Goal: Information Seeking & Learning: Learn about a topic

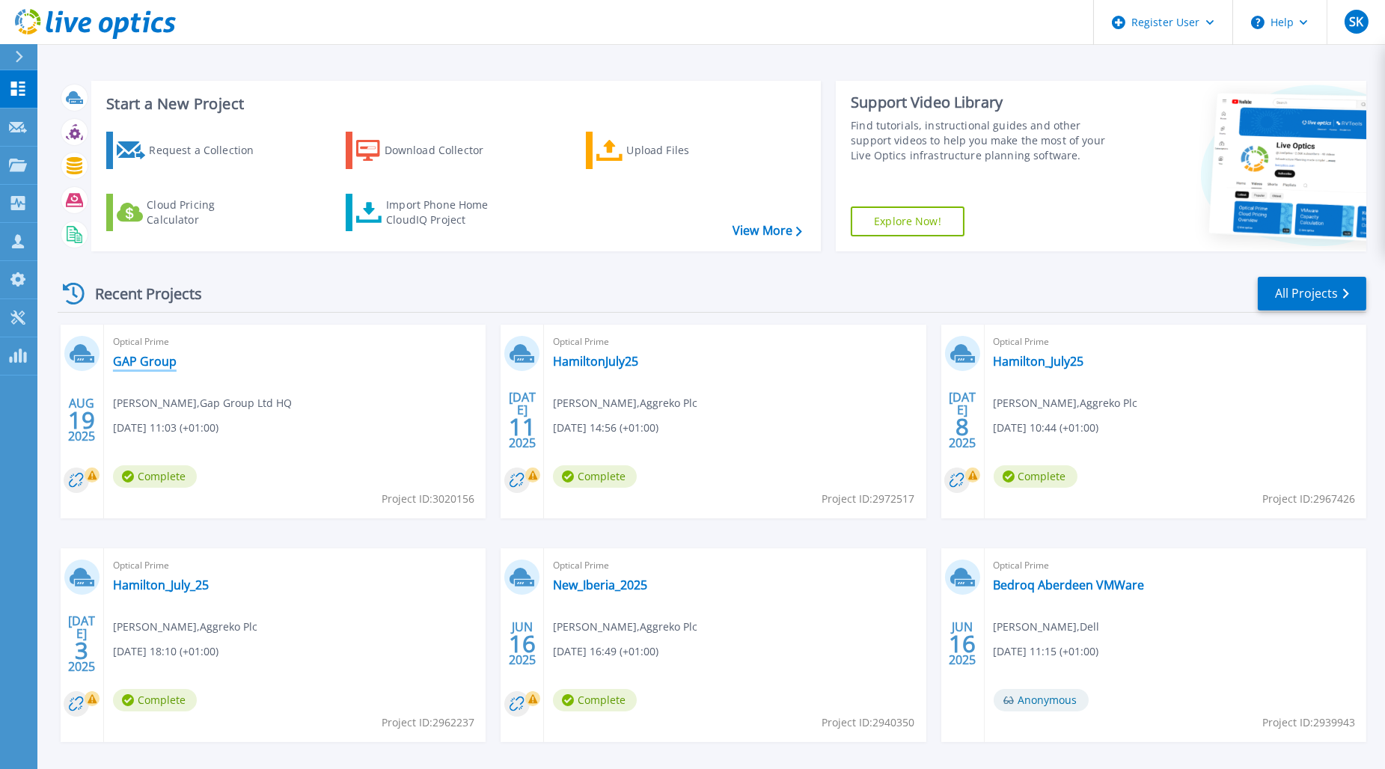
click at [160, 354] on link "GAP Group" at bounding box center [145, 361] width 64 height 15
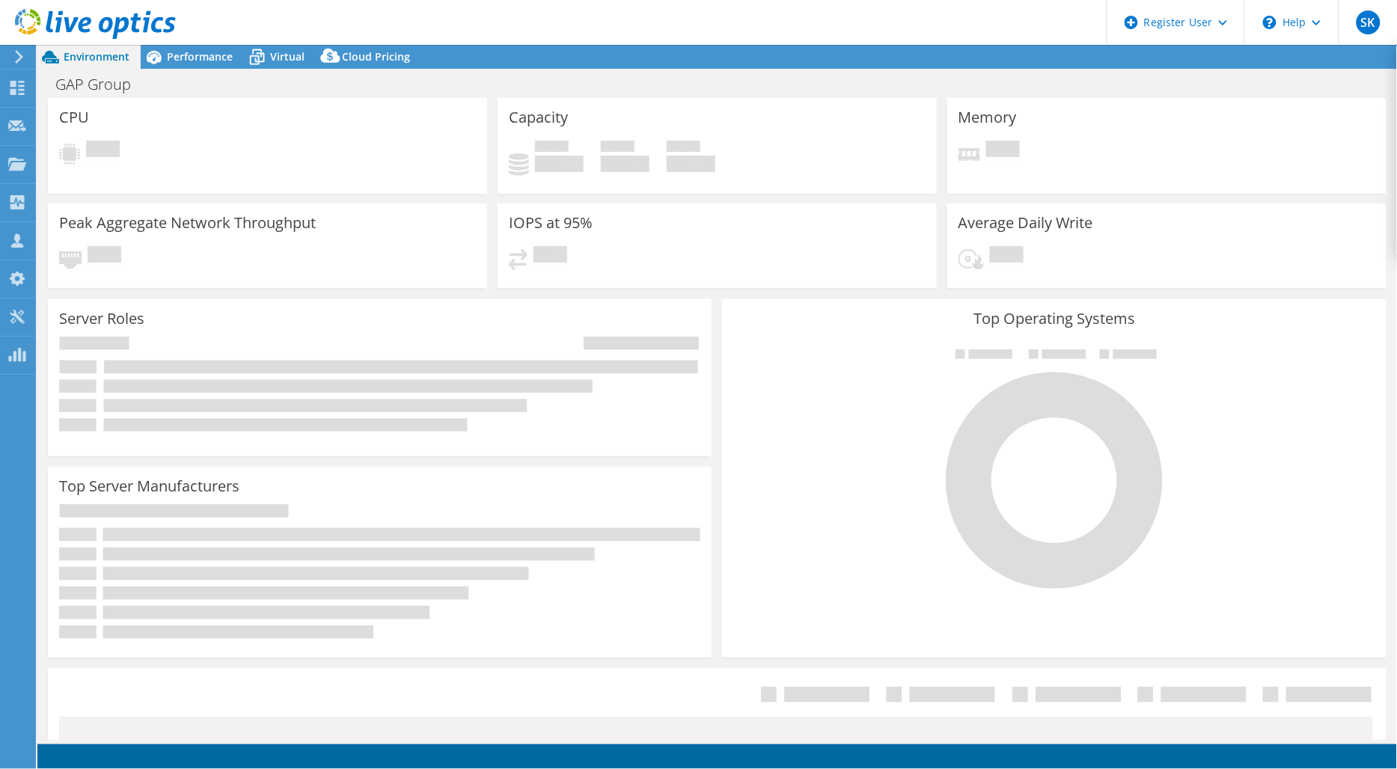
select select "USD"
select select "EULondon"
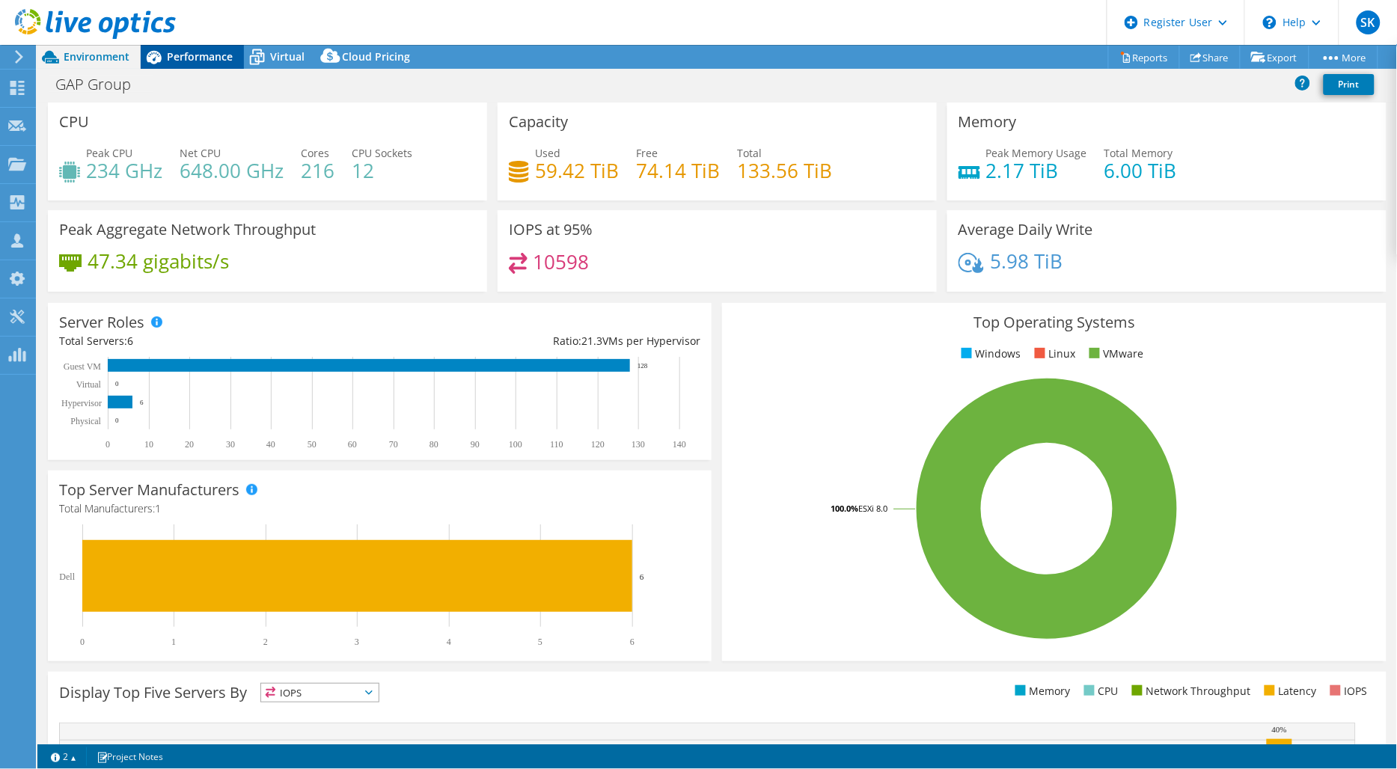
click at [203, 58] on span "Performance" at bounding box center [200, 56] width 66 height 14
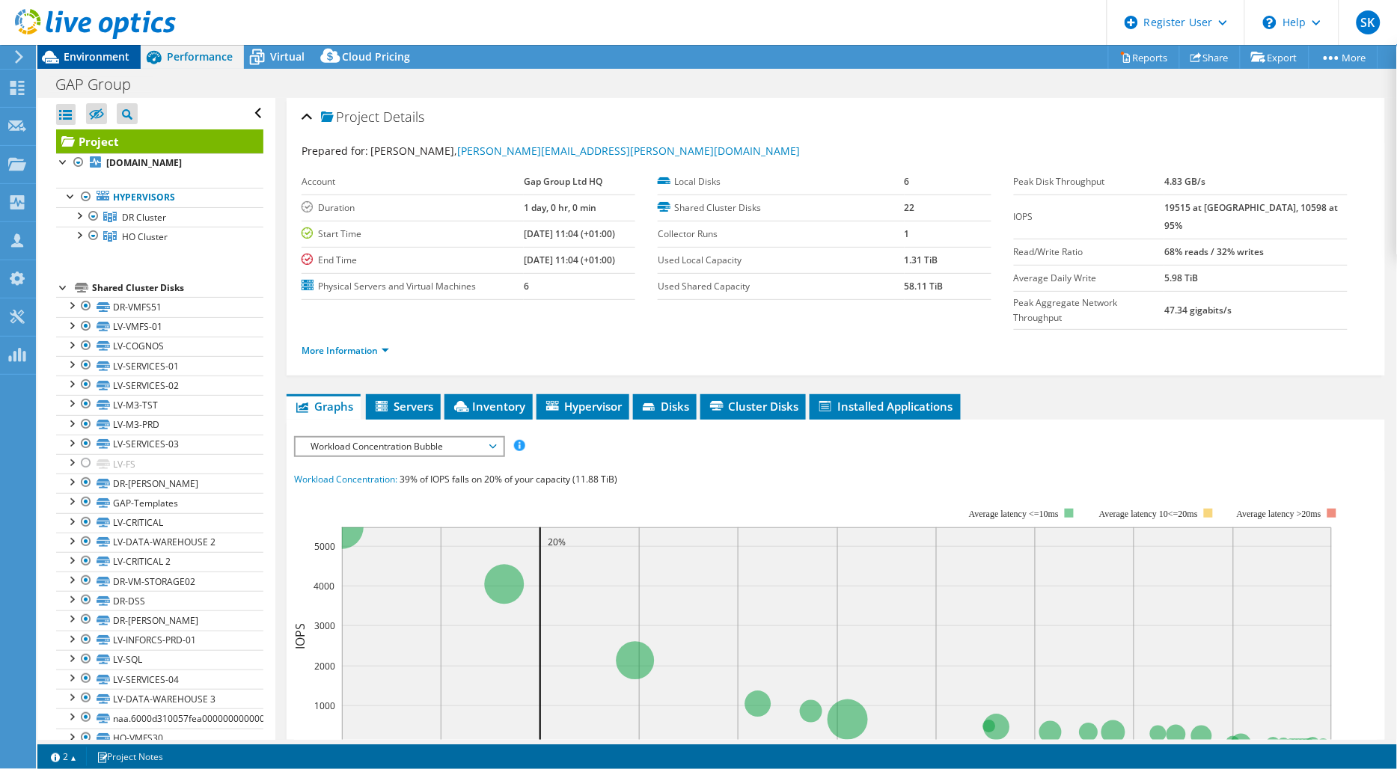
click at [110, 55] on span "Environment" at bounding box center [97, 56] width 66 height 14
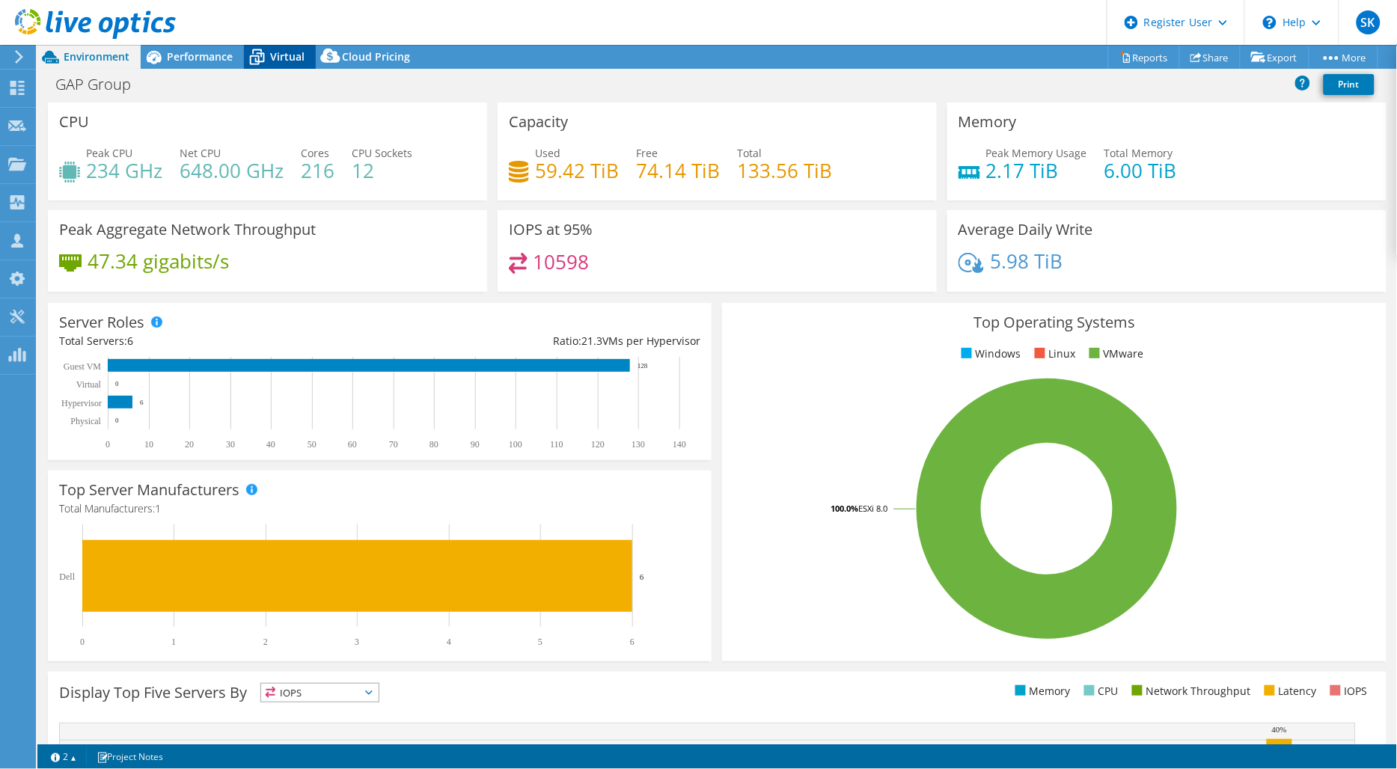
click at [273, 57] on span "Virtual" at bounding box center [287, 56] width 34 height 14
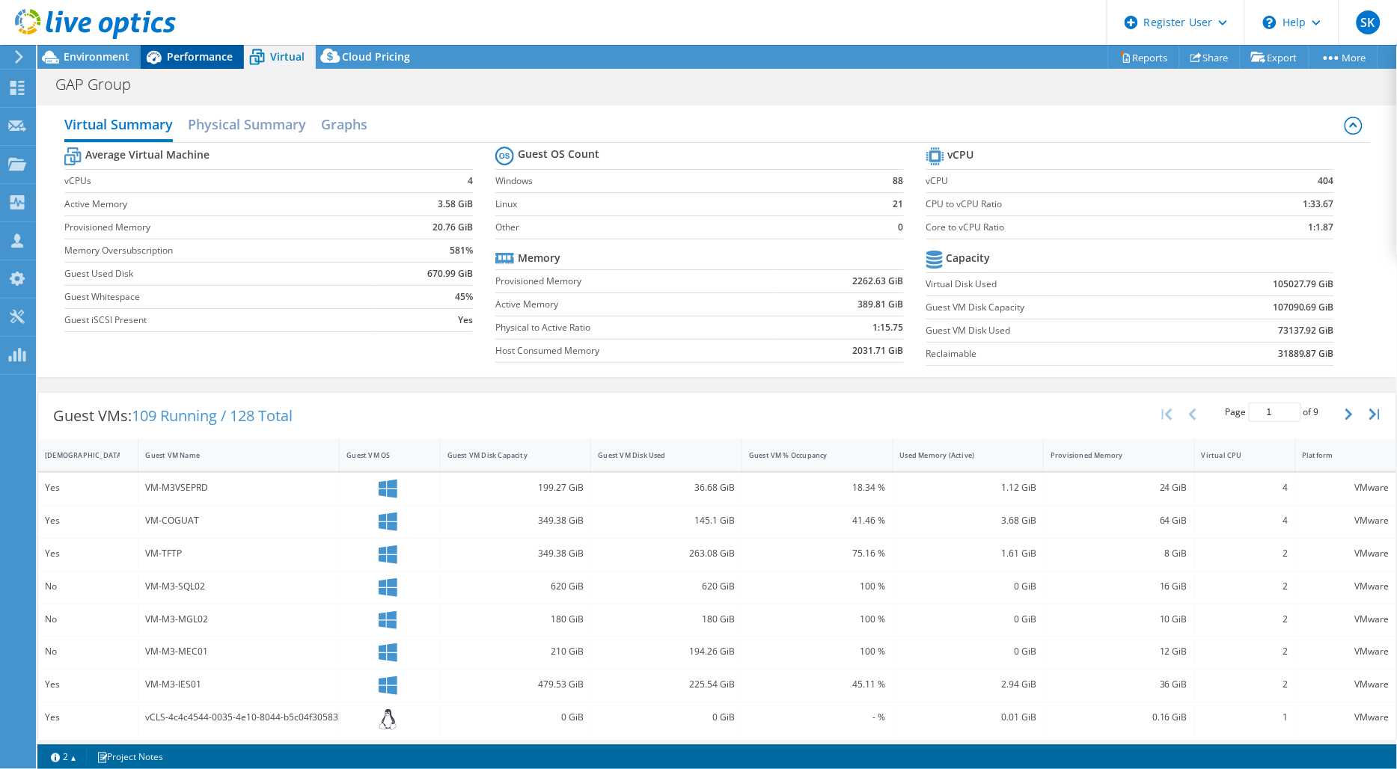
click at [213, 55] on span "Performance" at bounding box center [200, 56] width 66 height 14
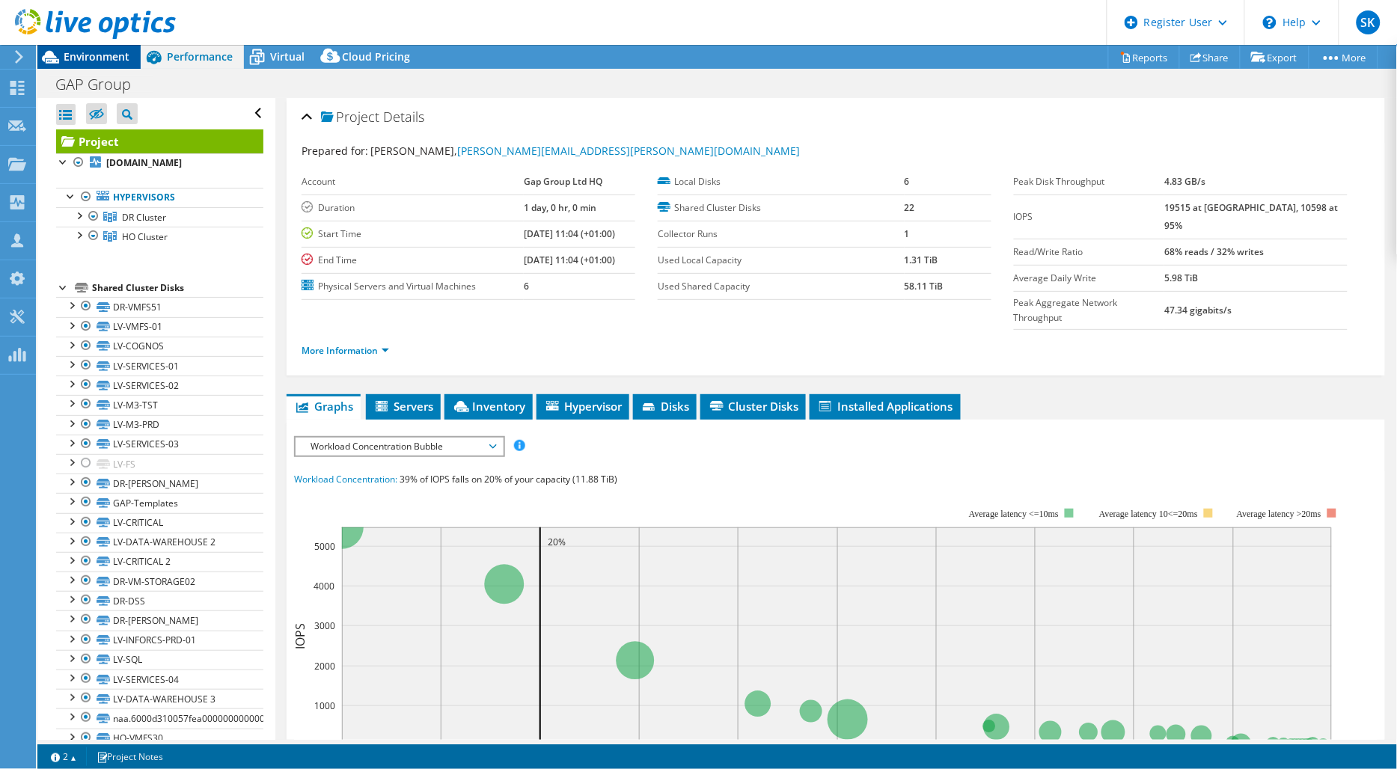
click at [83, 55] on span "Environment" at bounding box center [97, 56] width 66 height 14
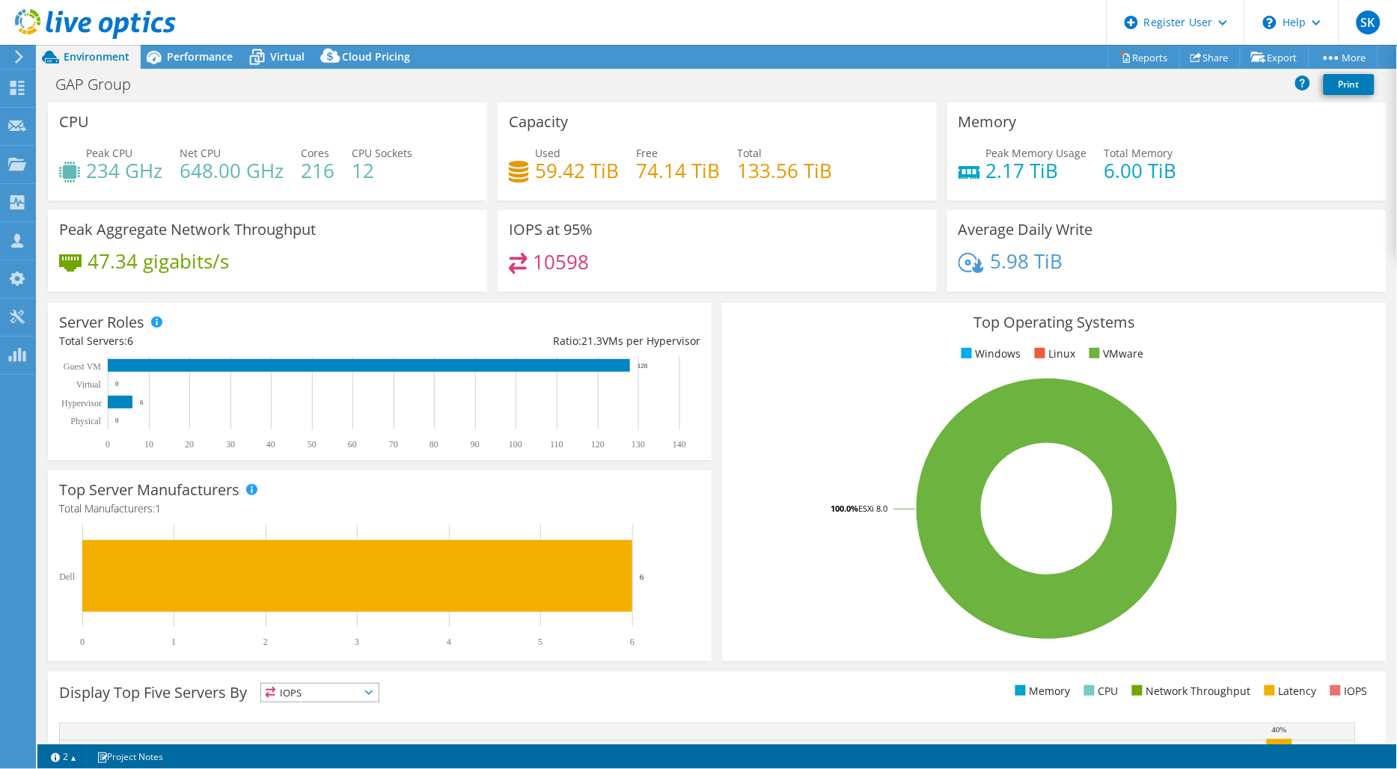
click at [1235, 644] on div "Top Operating Systems Windows Linux VMware 100.0% ESXi 8.0" at bounding box center [1054, 482] width 664 height 359
click at [251, 55] on icon at bounding box center [257, 57] width 26 height 26
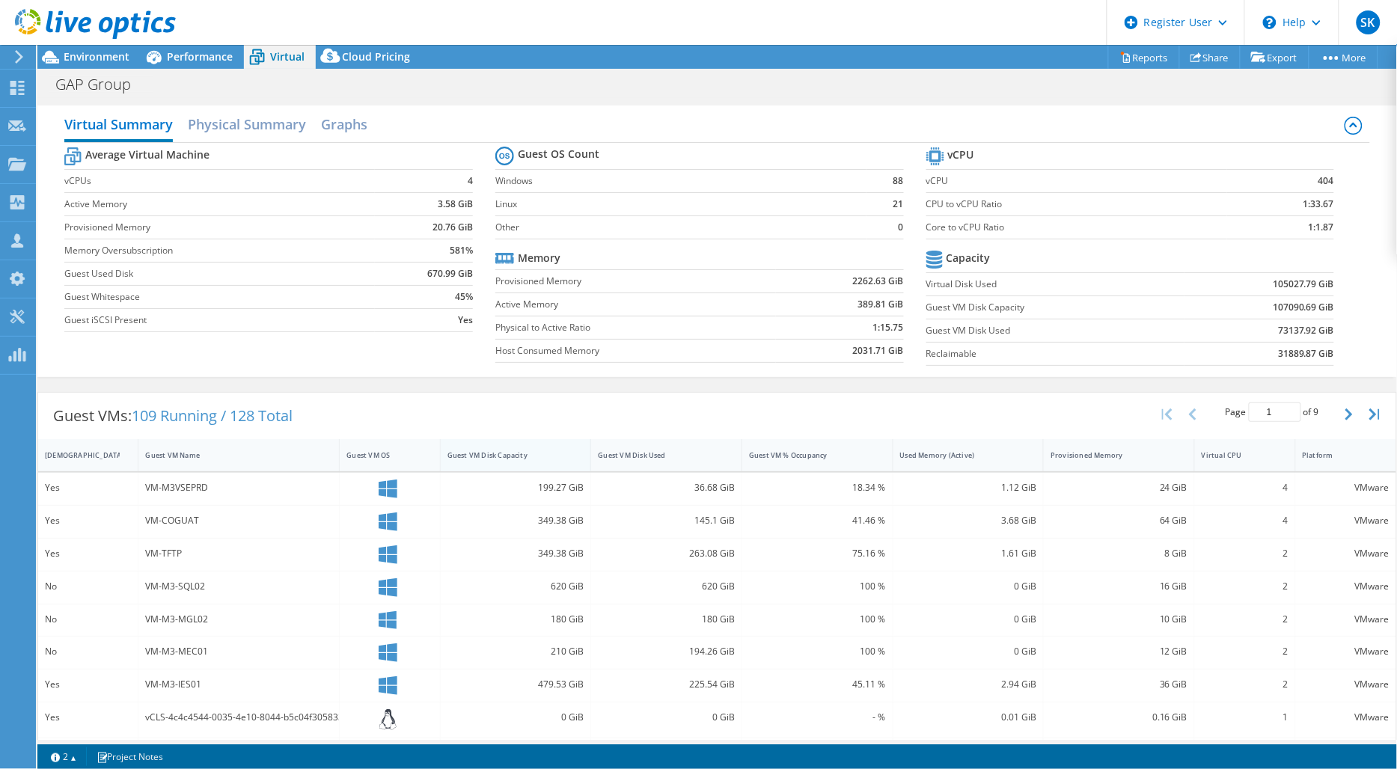
click at [499, 443] on div "Guest VM Disk Capacity" at bounding box center [516, 455] width 151 height 32
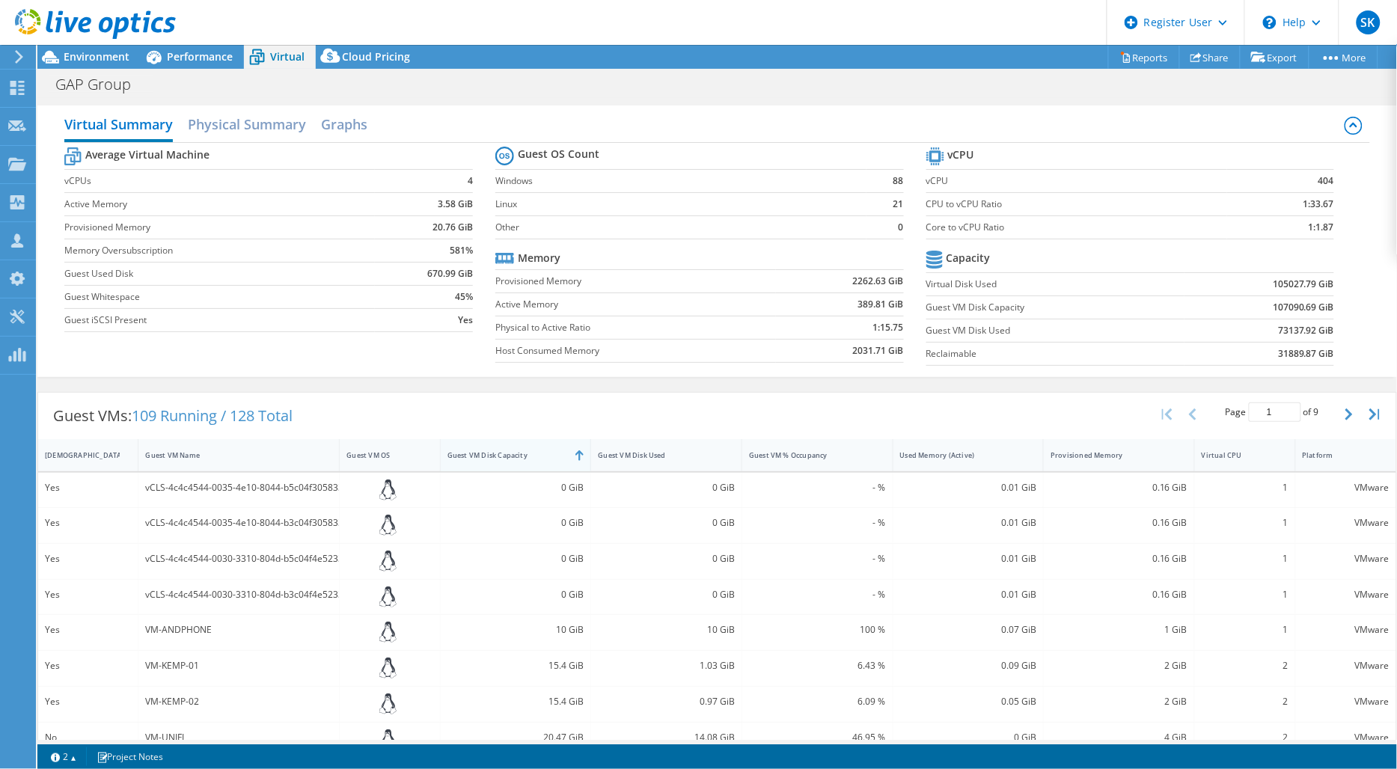
click at [500, 448] on div "Guest VM Disk Capacity" at bounding box center [507, 455] width 132 height 23
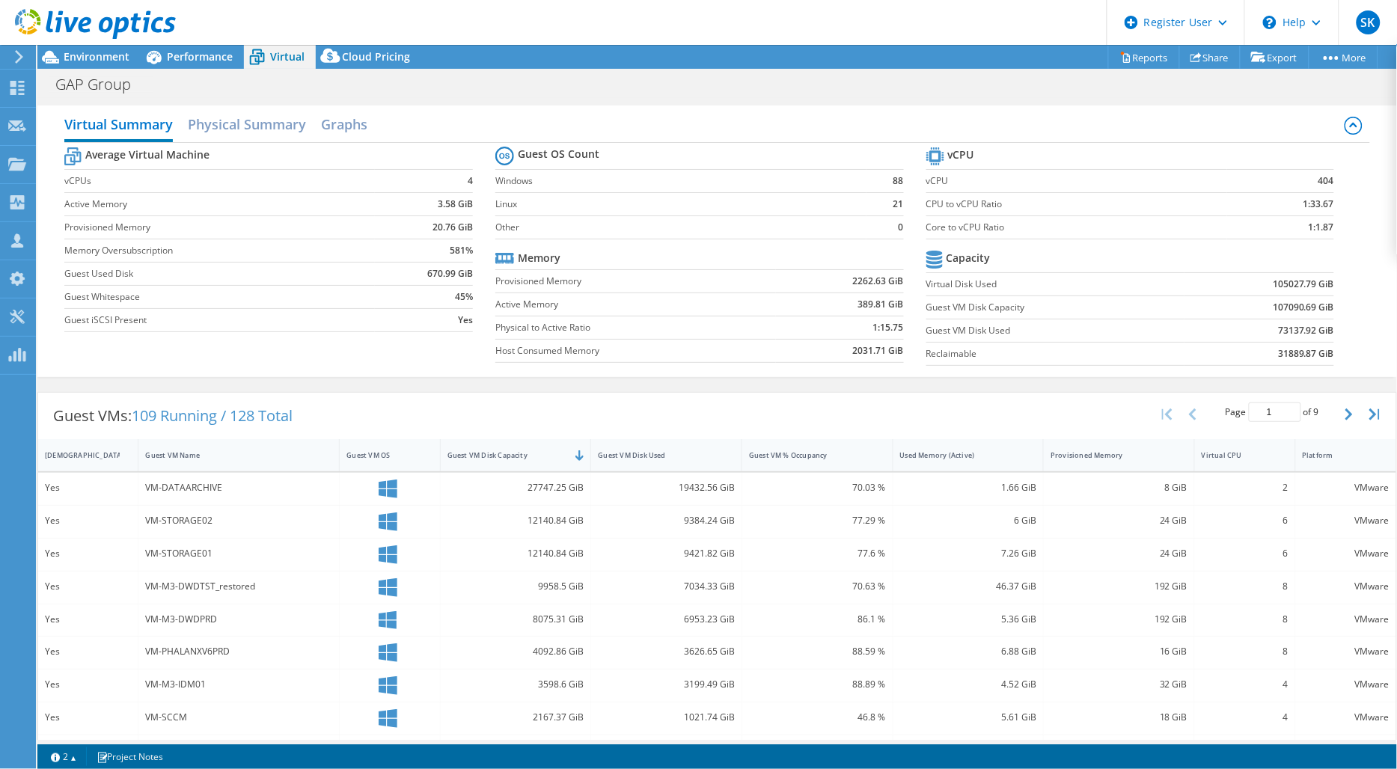
click at [570, 756] on div "1 1 2 Project Notes" at bounding box center [380, 757] width 674 height 19
drag, startPoint x: 674, startPoint y: 490, endPoint x: 709, endPoint y: 490, distance: 35.2
click at [709, 490] on div "19432.56 GiB" at bounding box center [666, 488] width 137 height 16
copy div "19432.56"
drag, startPoint x: 680, startPoint y: 517, endPoint x: 709, endPoint y: 519, distance: 29.2
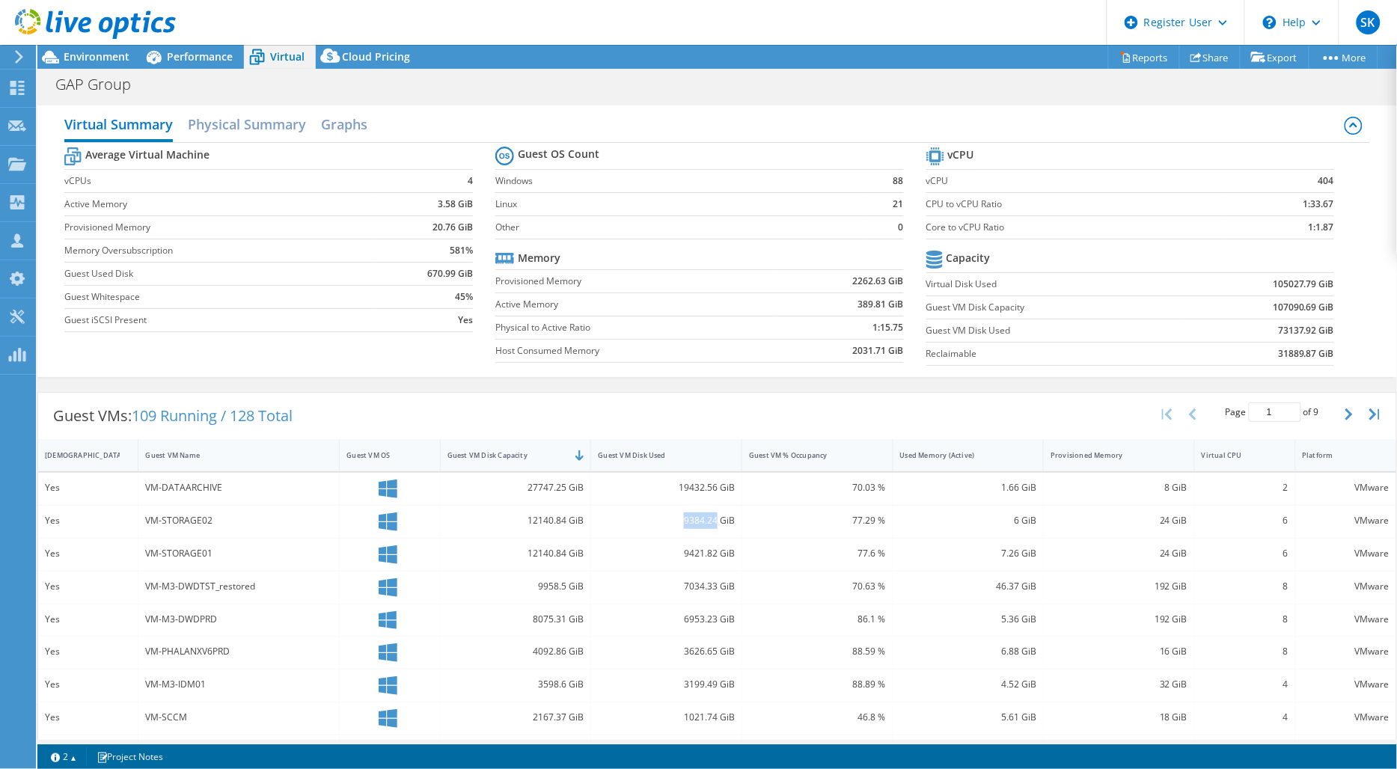
click at [709, 519] on div "9384.24 GiB" at bounding box center [666, 521] width 137 height 16
copy div "9384.24"
drag, startPoint x: 682, startPoint y: 555, endPoint x: 710, endPoint y: 552, distance: 27.8
click at [710, 552] on div "9421.82 GiB" at bounding box center [666, 554] width 137 height 16
copy div "9421.82"
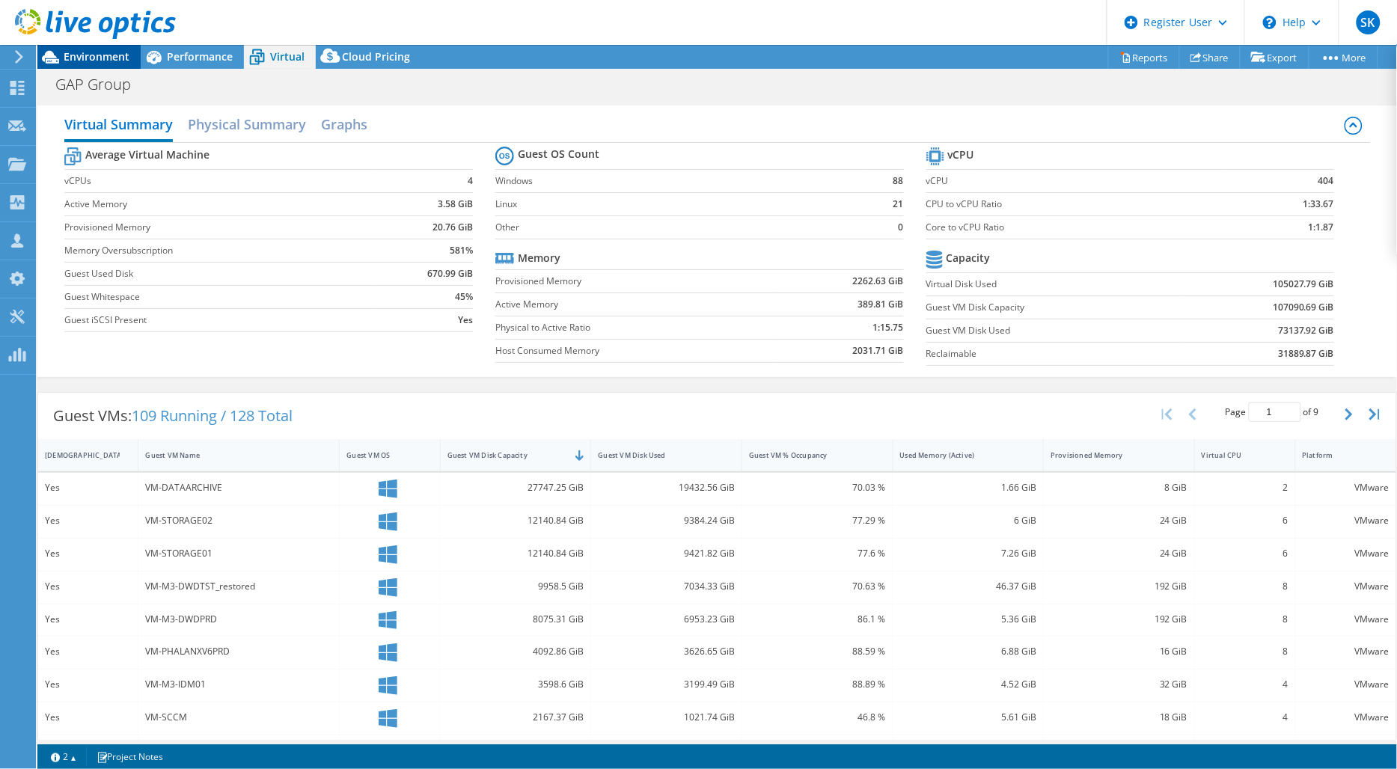
click at [121, 65] on div "Environment" at bounding box center [88, 57] width 103 height 24
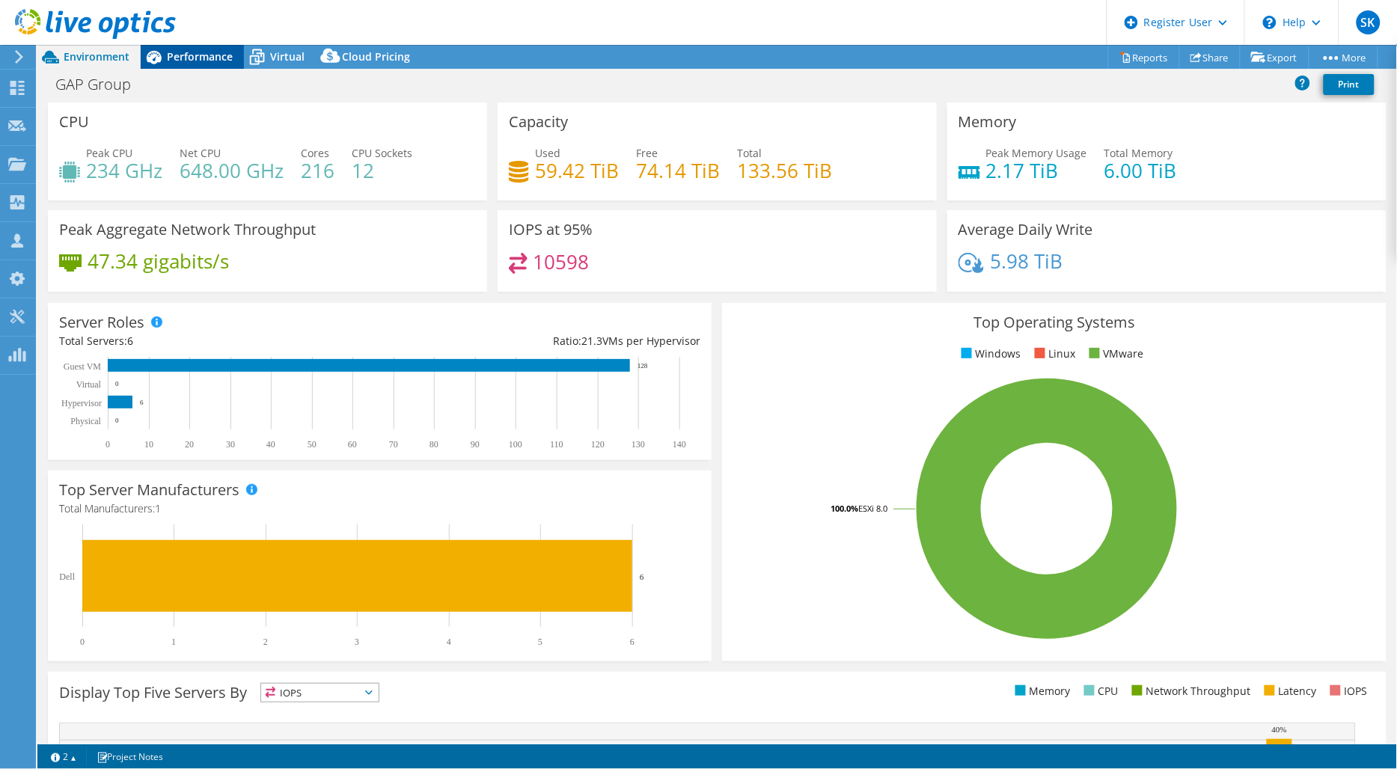
drag, startPoint x: 178, startPoint y: 61, endPoint x: 198, endPoint y: 67, distance: 21.1
click at [180, 61] on span "Performance" at bounding box center [200, 56] width 66 height 14
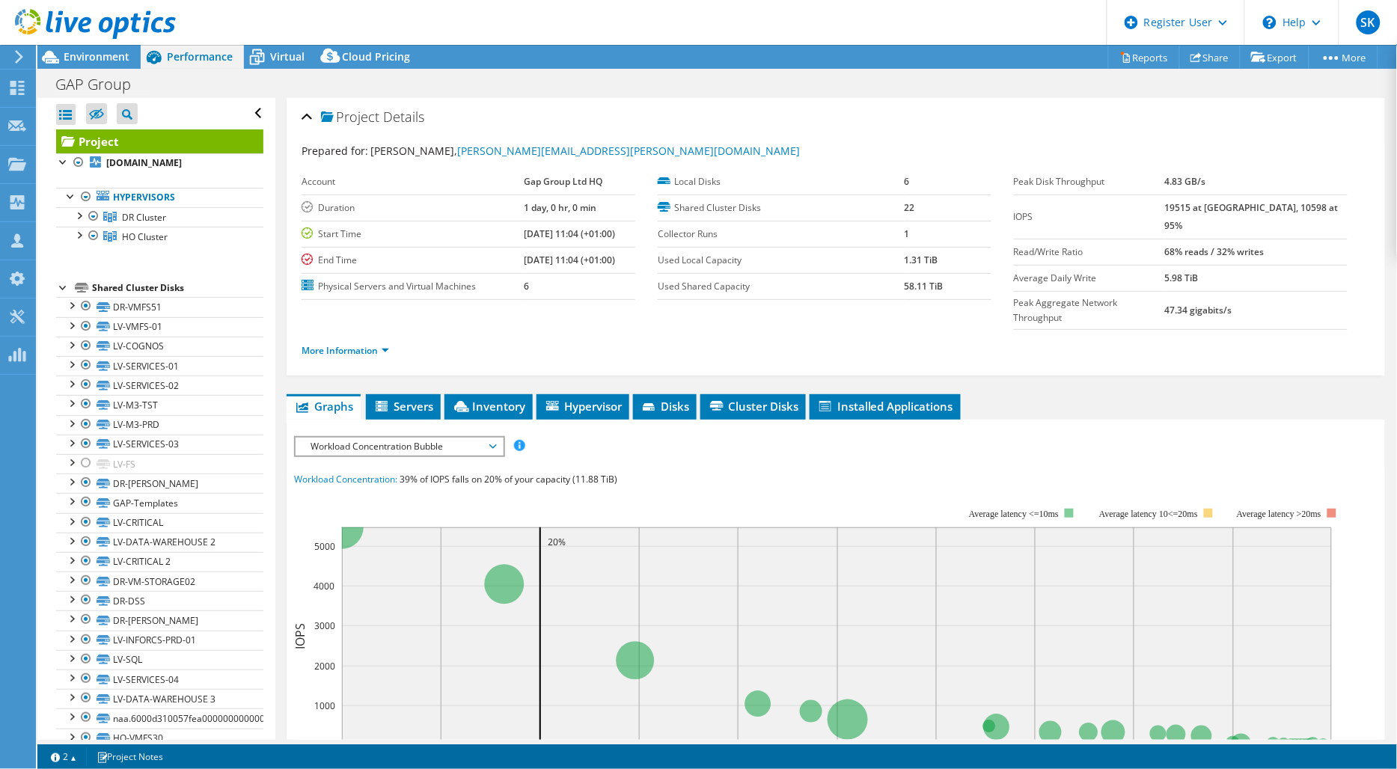
click at [385, 343] on li "More Information" at bounding box center [350, 351] width 97 height 16
click at [385, 344] on link "More Information" at bounding box center [346, 350] width 88 height 13
